Goal: Feedback & Contribution: Contribute content

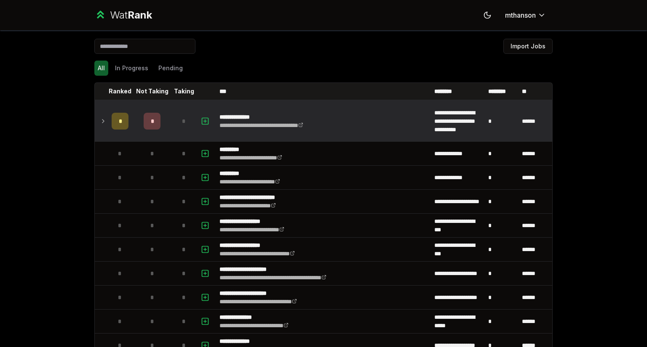
click at [147, 123] on div "*" at bounding box center [152, 121] width 17 height 17
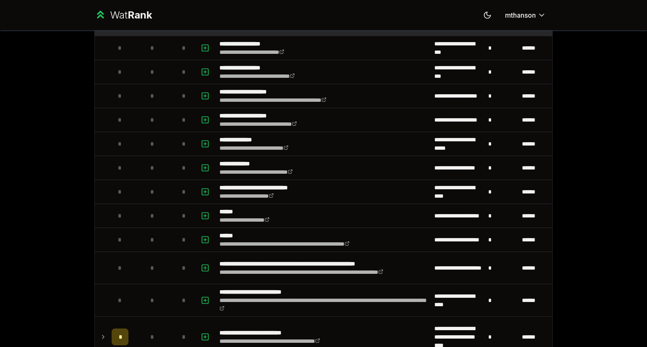
scroll to position [224, 0]
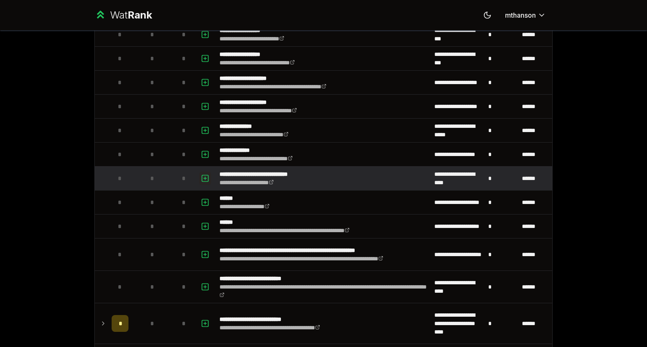
click at [206, 178] on button "button" at bounding box center [205, 178] width 12 height 13
select select
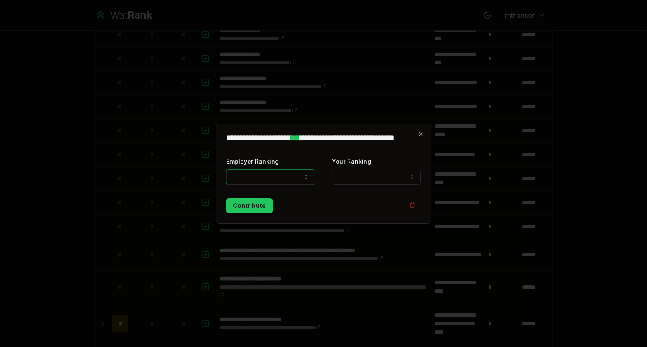
click at [268, 182] on button "Employer Ranking" at bounding box center [270, 177] width 89 height 15
select select "*****"
click at [355, 181] on button "Your Ranking" at bounding box center [376, 177] width 89 height 15
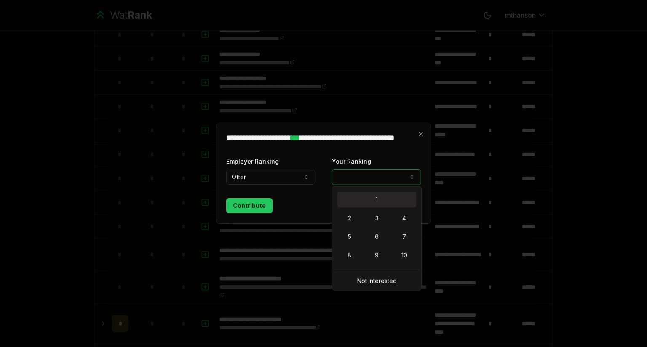
select select "*"
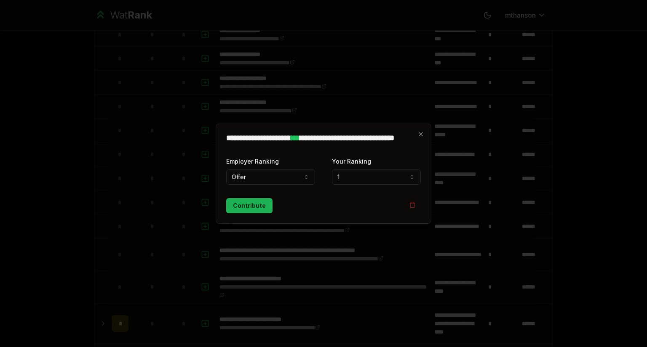
click at [241, 207] on button "Contribute" at bounding box center [249, 205] width 46 height 15
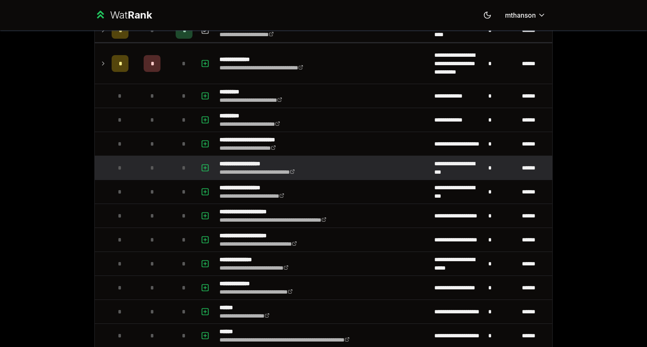
scroll to position [79, 0]
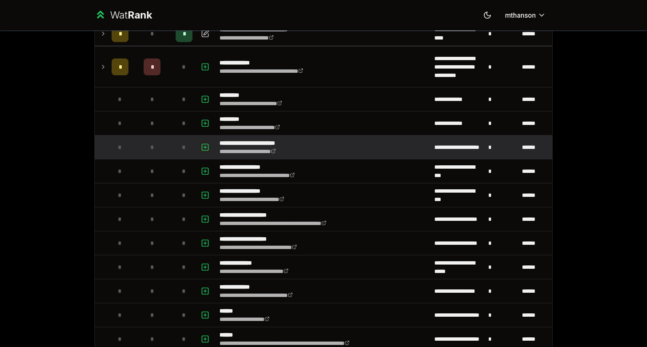
click at [204, 144] on rect "button" at bounding box center [205, 147] width 6 height 6
select select
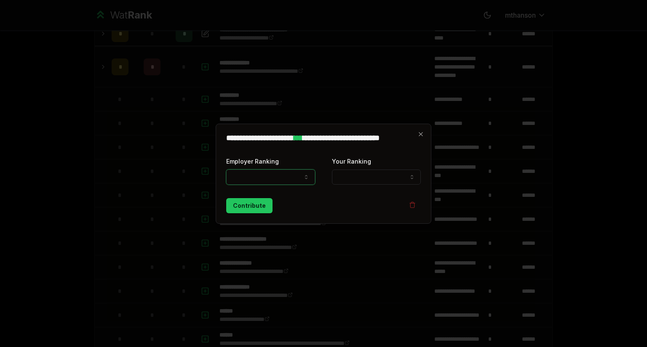
click at [260, 174] on button "Employer Ranking" at bounding box center [270, 177] width 89 height 15
select select "******"
click at [349, 181] on button "Your Ranking" at bounding box center [376, 177] width 89 height 15
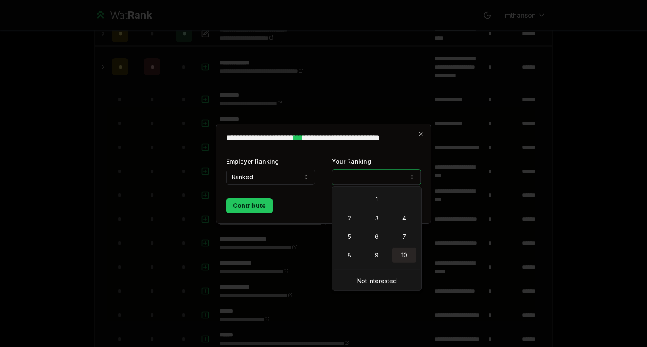
select select "**"
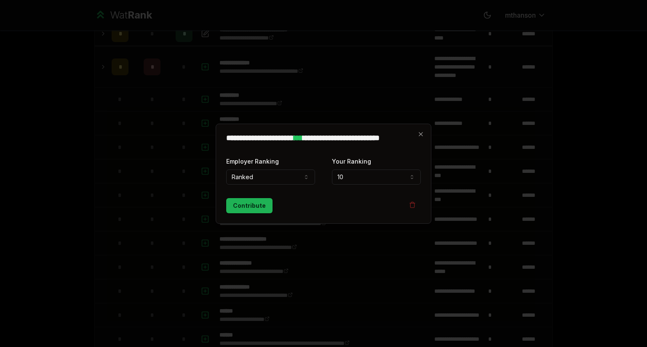
click at [241, 204] on button "Contribute" at bounding box center [249, 205] width 46 height 15
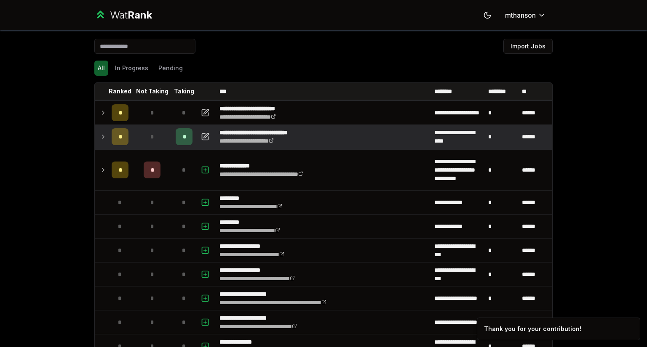
click at [100, 139] on icon at bounding box center [103, 137] width 7 height 10
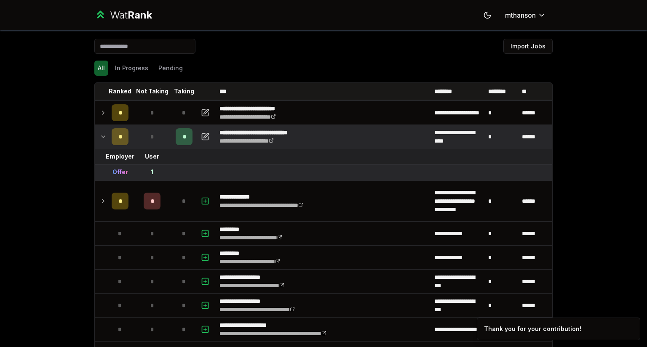
click at [100, 139] on icon at bounding box center [103, 137] width 7 height 10
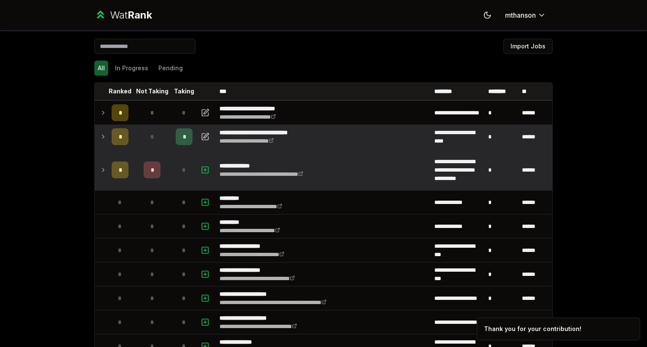
click at [104, 169] on td at bounding box center [101, 170] width 13 height 40
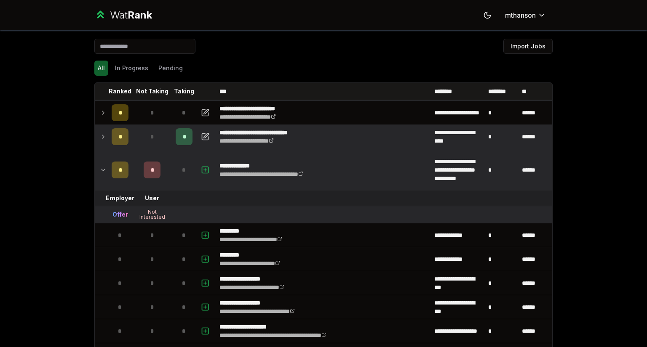
click at [104, 169] on td at bounding box center [101, 170] width 13 height 40
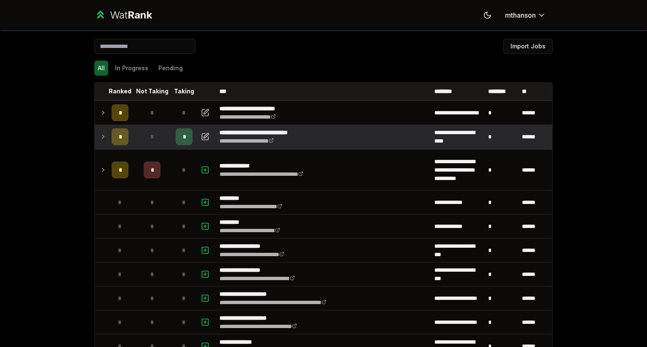
click at [102, 139] on icon at bounding box center [103, 137] width 7 height 10
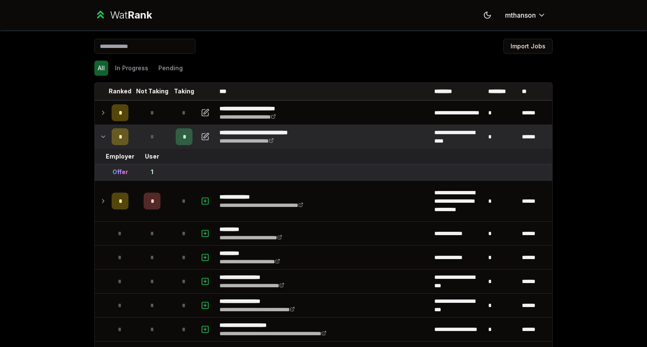
click at [101, 136] on icon at bounding box center [103, 137] width 7 height 10
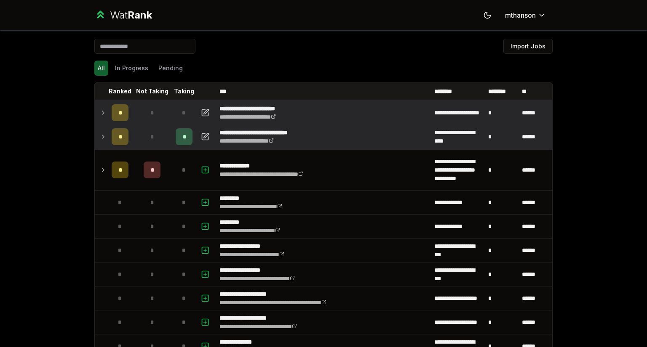
click at [100, 115] on icon at bounding box center [103, 113] width 7 height 10
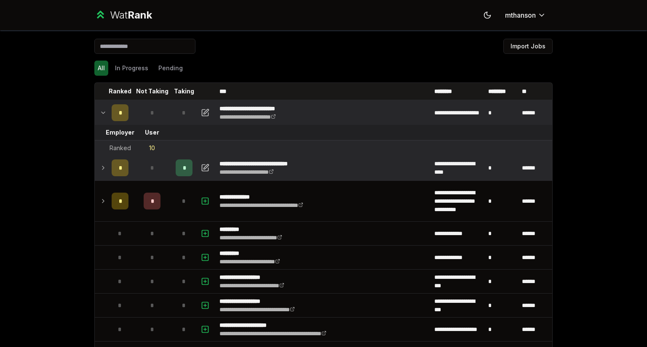
click at [100, 115] on icon at bounding box center [103, 113] width 7 height 10
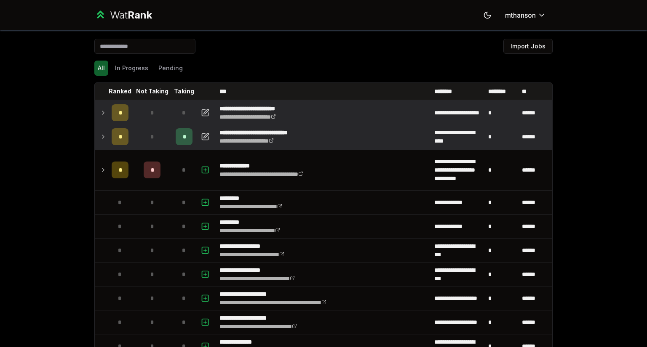
click at [322, 67] on div "All In Progress Pending" at bounding box center [323, 68] width 458 height 15
